Goal: Information Seeking & Learning: Learn about a topic

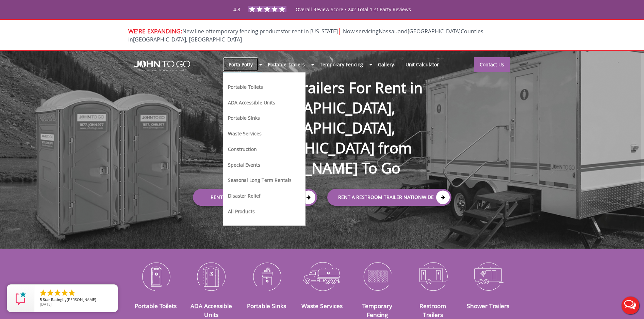
click at [247, 58] on link "Porta Potty" at bounding box center [241, 64] width 36 height 15
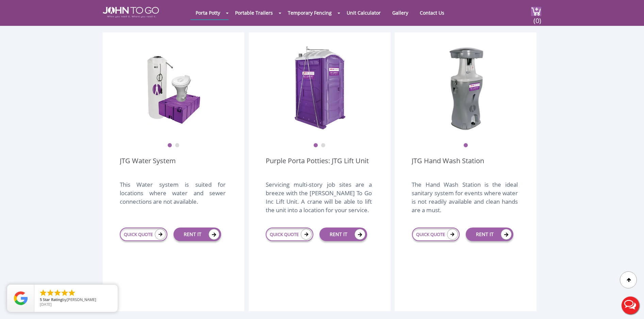
scroll to position [789, 0]
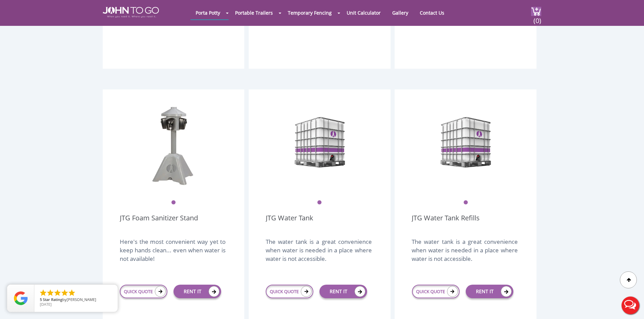
scroll to position [1064, 0]
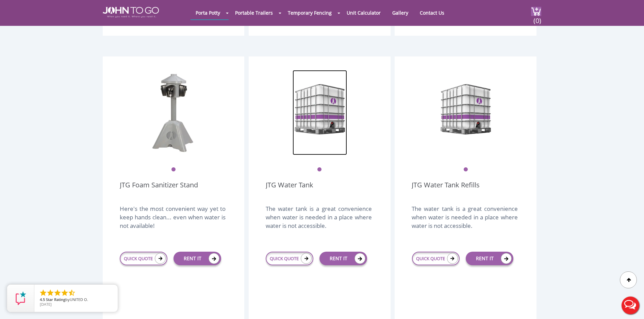
click at [334, 81] on img at bounding box center [320, 112] width 54 height 85
click at [344, 105] on img at bounding box center [320, 112] width 54 height 85
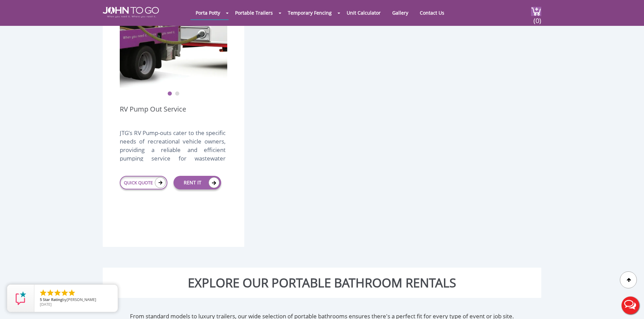
scroll to position [1313, 0]
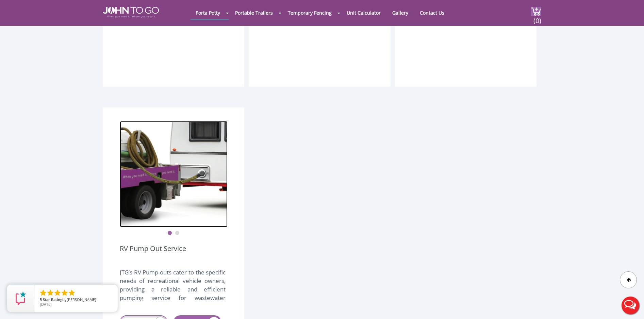
click at [177, 150] on img at bounding box center [174, 174] width 108 height 106
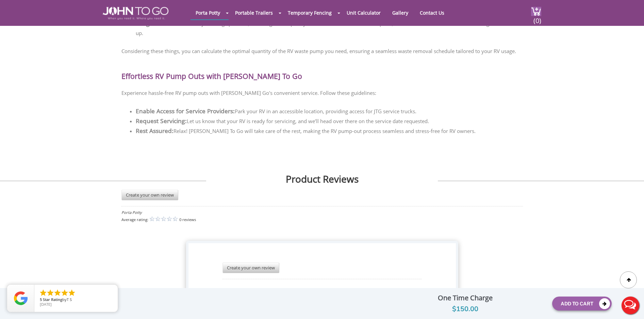
scroll to position [1506, 0]
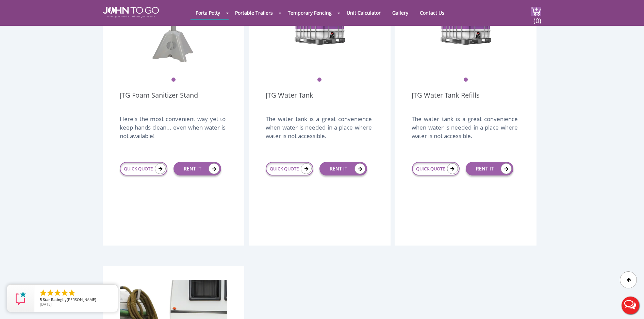
scroll to position [1066, 0]
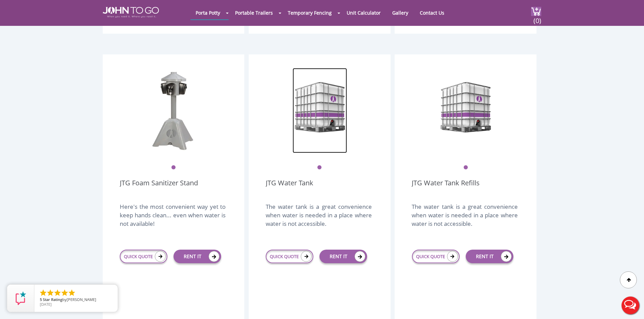
click at [326, 92] on img at bounding box center [320, 110] width 54 height 85
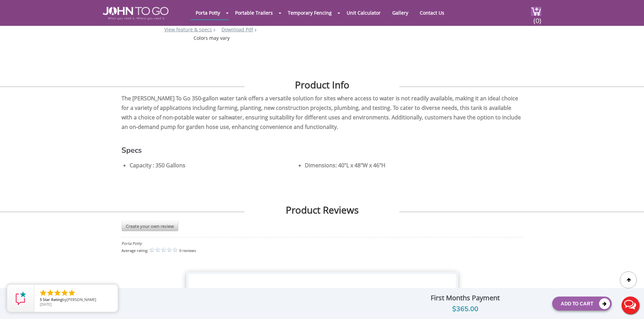
scroll to position [187, 0]
click at [556, 141] on div "JTG Water Tank View feature & specs Download Pdf Product PDF Addon PDF Colors m…" at bounding box center [322, 117] width 644 height 550
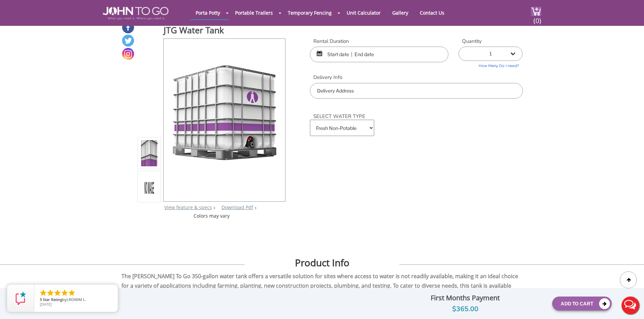
scroll to position [0, 0]
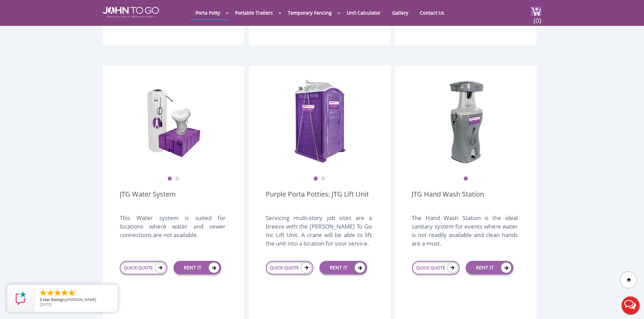
scroll to position [738, 0]
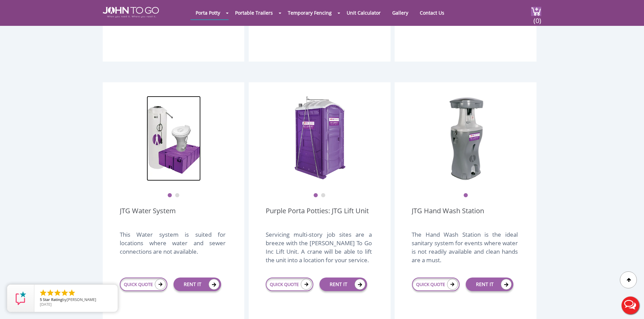
click at [169, 121] on img at bounding box center [174, 138] width 54 height 85
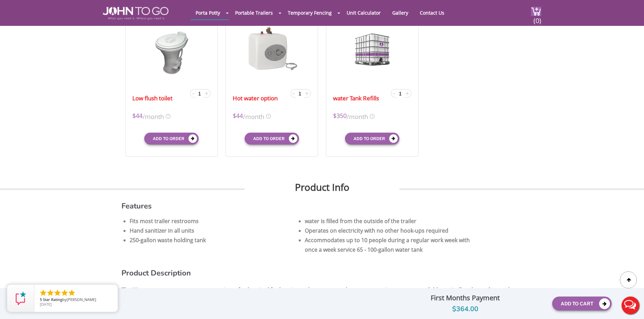
click at [537, 153] on div at bounding box center [322, 159] width 644 height 319
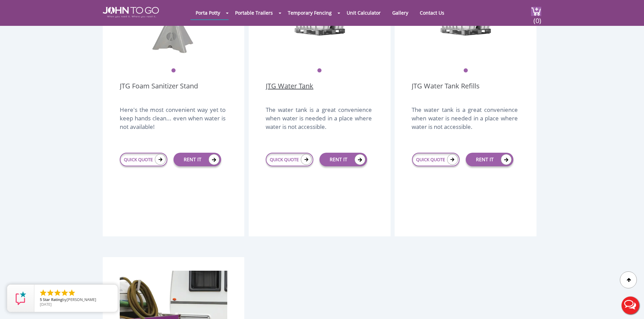
scroll to position [1019, 0]
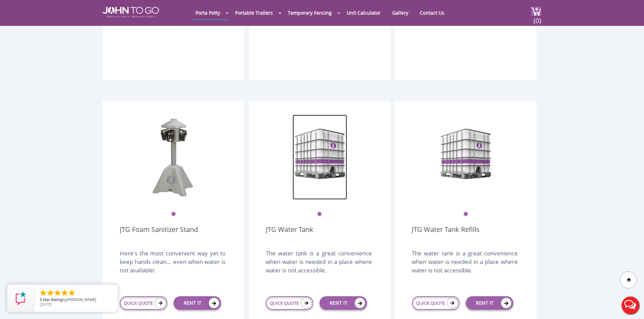
click at [326, 143] on img at bounding box center [320, 157] width 54 height 85
click at [331, 123] on img at bounding box center [320, 157] width 54 height 85
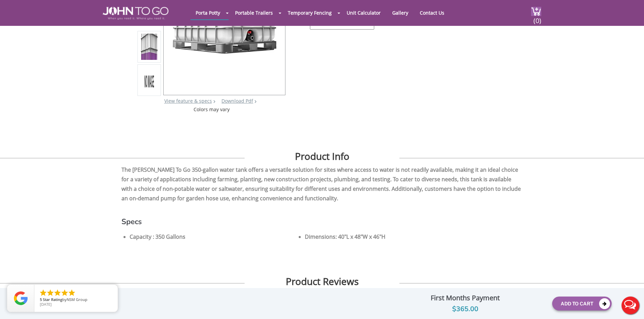
scroll to position [130, 0]
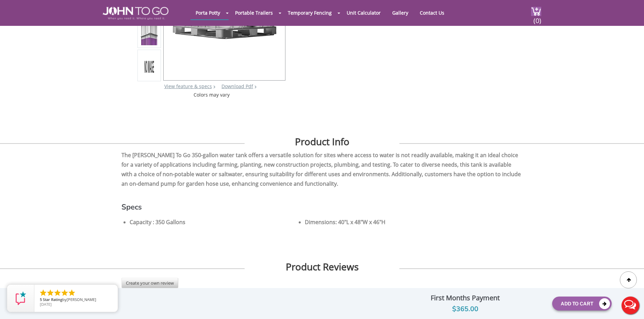
drag, startPoint x: 521, startPoint y: 202, endPoint x: 530, endPoint y: 204, distance: 8.5
click at [522, 202] on h3 "Specs" at bounding box center [323, 202] width 402 height 15
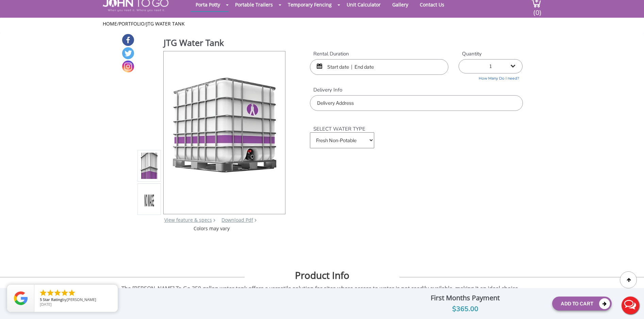
scroll to position [0, 0]
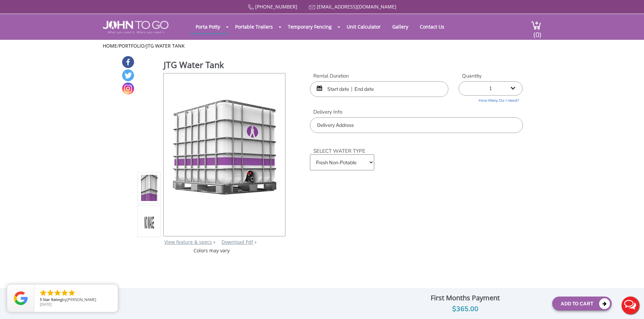
click at [111, 22] on div at bounding box center [322, 159] width 644 height 319
click at [137, 26] on div at bounding box center [322, 159] width 644 height 319
